Goal: Task Accomplishment & Management: Manage account settings

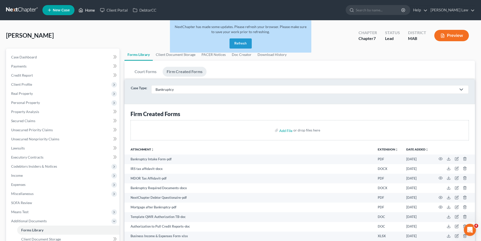
click at [86, 11] on link "Home" at bounding box center [86, 10] width 21 height 9
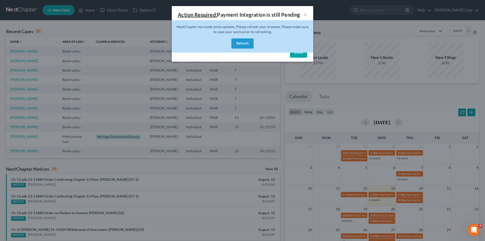
click at [246, 41] on button "Refresh" at bounding box center [243, 43] width 22 height 10
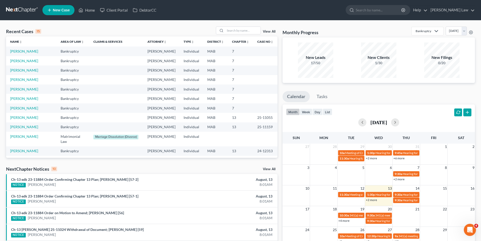
click at [238, 23] on div "Recent Cases 15 View All Name unfold_more expand_more expand_less Area of Law u…" at bounding box center [240, 187] width 481 height 334
click at [238, 28] on input "search" at bounding box center [242, 30] width 35 height 7
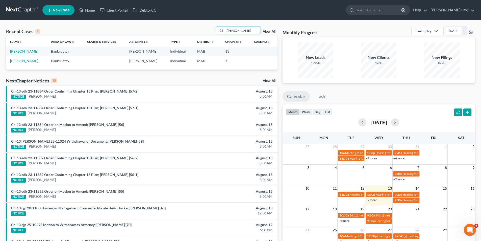
type input "healey"
click at [17, 51] on link "Healey, Kevin" at bounding box center [24, 51] width 28 height 4
select select "10"
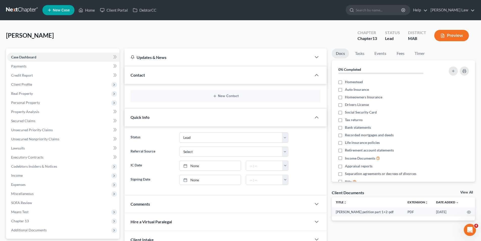
click at [463, 193] on link "View All" at bounding box center [467, 193] width 13 height 4
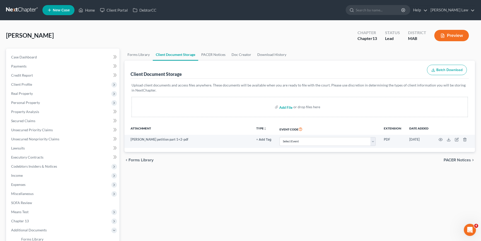
click at [288, 108] on input "file" at bounding box center [286, 106] width 12 height 9
type input "C:\fakepath\Healey-Real Estate.pdf"
click at [286, 108] on input "file" at bounding box center [286, 106] width 12 height 9
type input "C:\fakepath\Healey-Proof of Income.pdf"
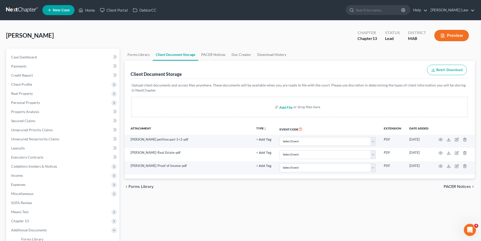
click at [284, 107] on input "file" at bounding box center [286, 106] width 12 height 9
type input "C:\fakepath\Healey-Asset & Credit Report.pdf"
click at [284, 106] on input "file" at bounding box center [286, 106] width 12 height 9
type input "C:\fakepath\Healey 2024 Tax Returns.pdf"
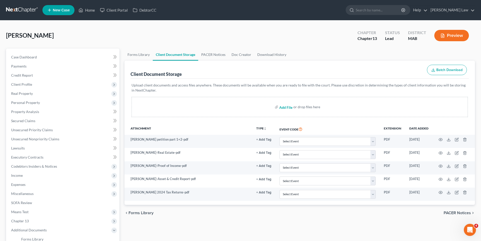
click at [284, 107] on input "file" at bounding box center [286, 106] width 12 height 9
type input "C:\fakepath\Healey-IRS letter.pdf"
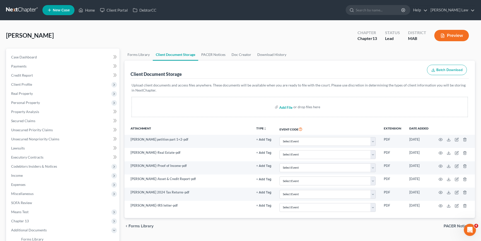
click at [287, 109] on input "file" at bounding box center [286, 106] width 12 height 9
type input "C:\fakepath\Healey-MA DOR Letter.pdf"
click at [291, 108] on input "file" at bounding box center [286, 106] width 12 height 9
type input "C:\fakepath\Healey 2023 Tax Returns.pdf"
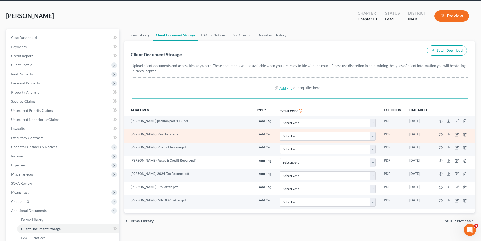
scroll to position [25, 0]
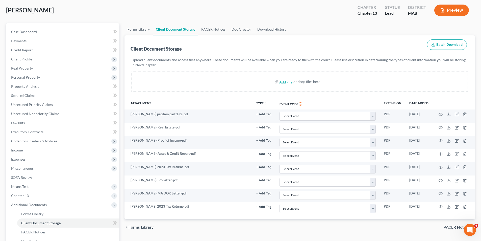
click at [287, 83] on input "file" at bounding box center [286, 81] width 12 height 9
type input "C:\fakepath\Healey MA DOR Letter 2.pdf"
